Goal: Find specific page/section: Find specific page/section

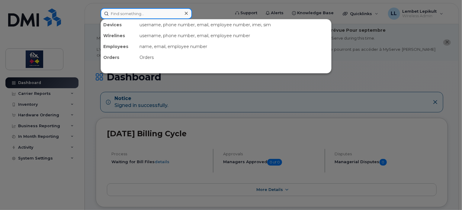
click at [156, 12] on input at bounding box center [147, 13] width 92 height 11
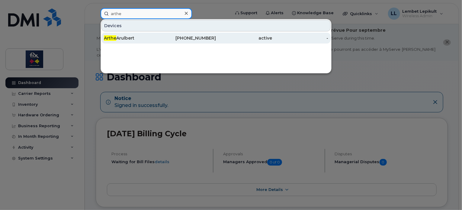
type input "arthe"
click at [132, 36] on div "Arthe Arulbert" at bounding box center [132, 38] width 56 height 6
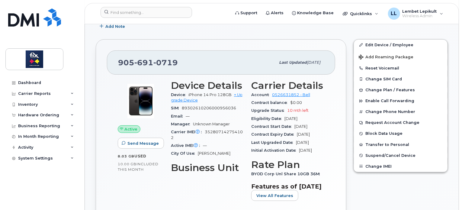
scroll to position [142, 0]
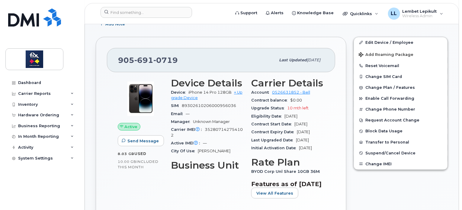
click at [133, 5] on header "Support Alerts Knowledge Base Quicklinks Suspend / Cancel Device Change SIM Car…" at bounding box center [272, 13] width 375 height 21
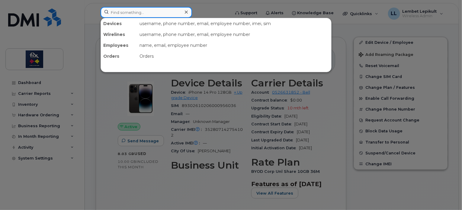
click at [133, 11] on input at bounding box center [147, 12] width 92 height 11
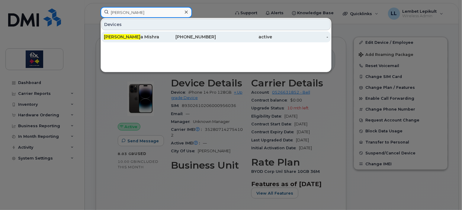
type input "karnik"
click at [126, 34] on div "Karnik a Mishra" at bounding box center [132, 37] width 56 height 6
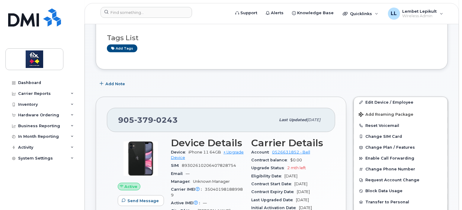
scroll to position [133, 0]
